Goal: Navigation & Orientation: Find specific page/section

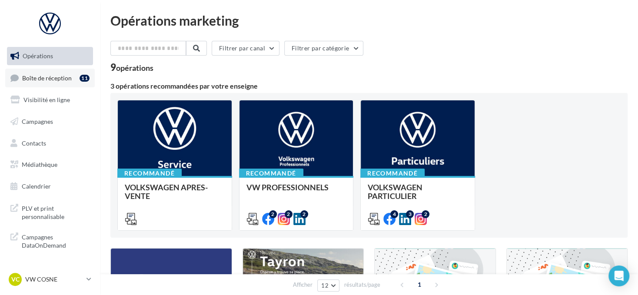
click at [77, 76] on link "Boîte de réception 11" at bounding box center [50, 78] width 90 height 19
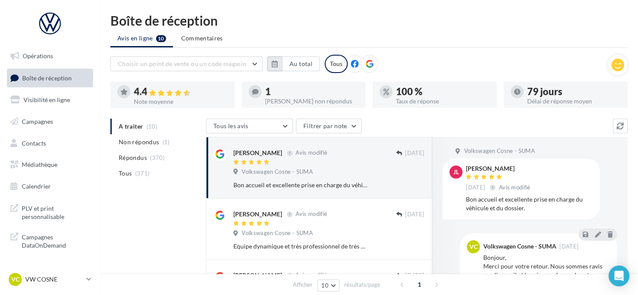
click at [271, 57] on button "button" at bounding box center [274, 64] width 15 height 15
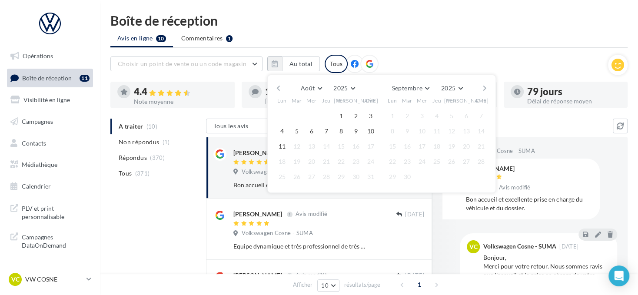
click at [280, 88] on button "button" at bounding box center [278, 88] width 7 height 12
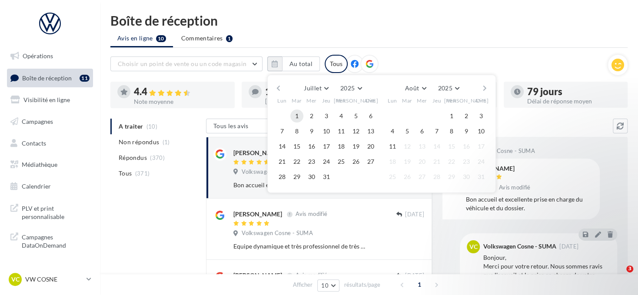
click at [297, 111] on button "1" at bounding box center [296, 116] width 13 height 13
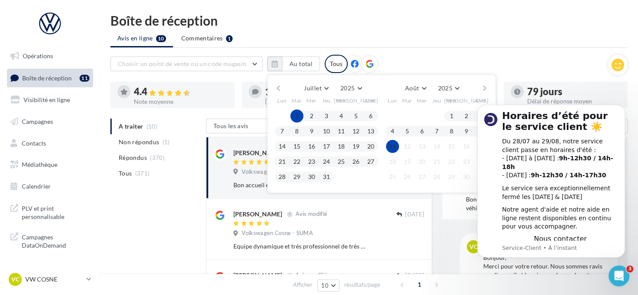
click at [389, 144] on button "11" at bounding box center [392, 146] width 13 height 13
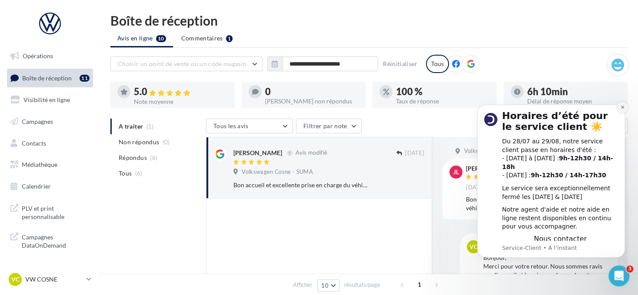
click at [624, 110] on icon "Dismiss notification" at bounding box center [623, 107] width 5 height 5
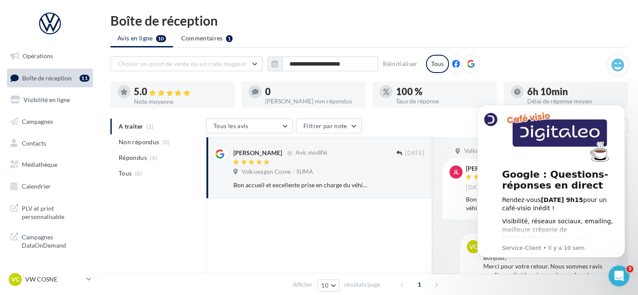
click at [468, 63] on icon at bounding box center [471, 64] width 8 height 8
click at [79, 285] on div "VC VW COSNE vw-cos-dup" at bounding box center [46, 279] width 74 height 13
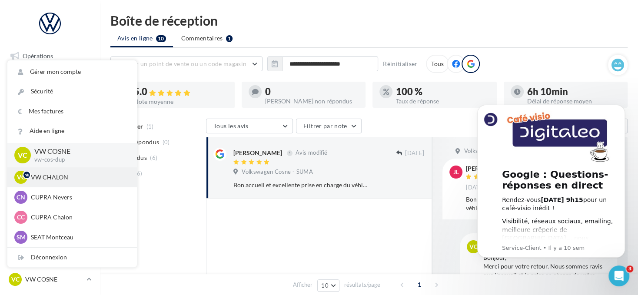
click at [87, 175] on p "VW CHALON" at bounding box center [79, 177] width 96 height 9
